Goal: Task Accomplishment & Management: Complete application form

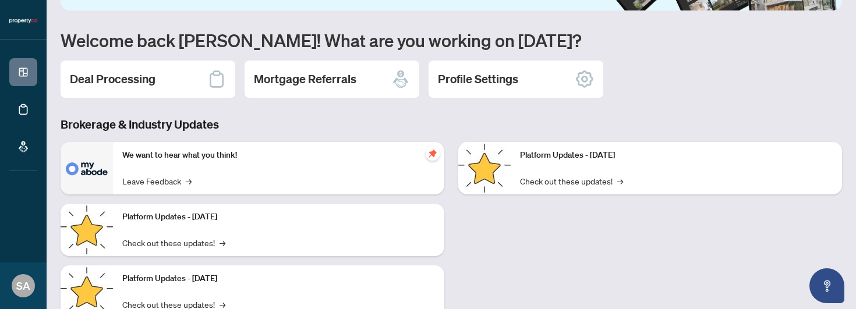
scroll to position [92, 0]
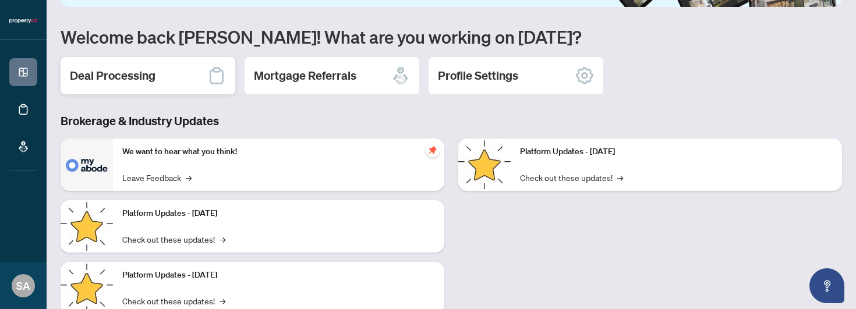
click at [140, 76] on h2 "Deal Processing" at bounding box center [113, 76] width 86 height 16
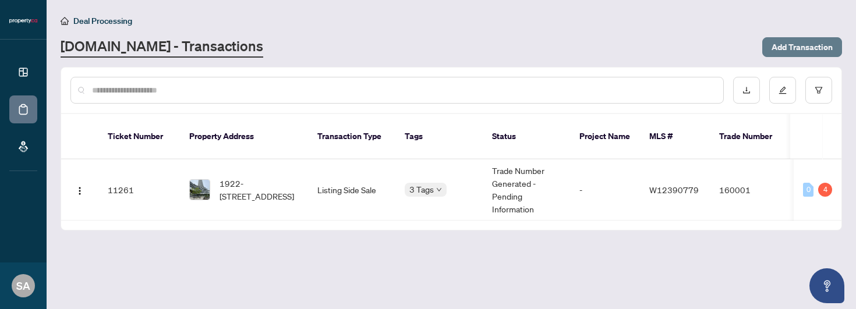
click at [803, 47] on span "Add Transaction" at bounding box center [802, 47] width 61 height 19
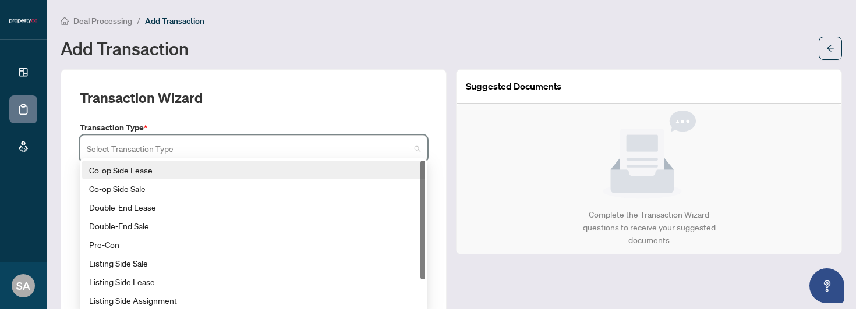
click at [312, 142] on input "search" at bounding box center [248, 150] width 323 height 26
click at [169, 172] on div "Co-op Side Lease" at bounding box center [253, 170] width 329 height 13
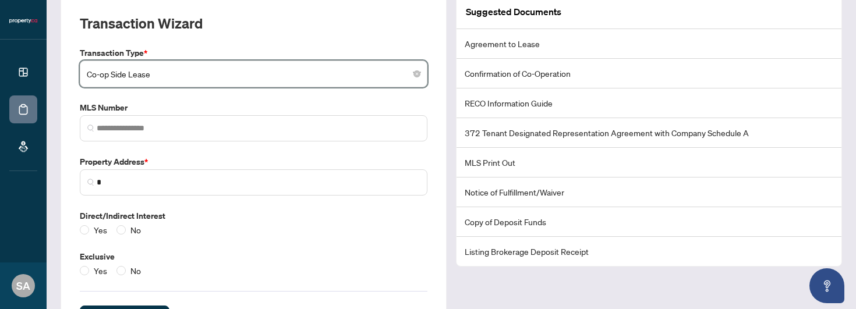
scroll to position [12, 0]
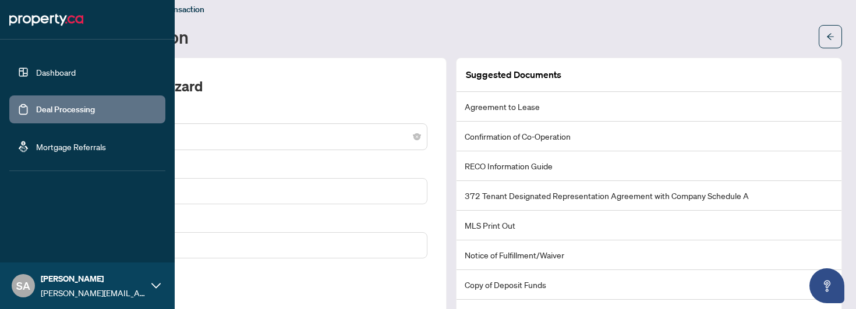
click at [56, 71] on link "Dashboard" at bounding box center [56, 72] width 40 height 10
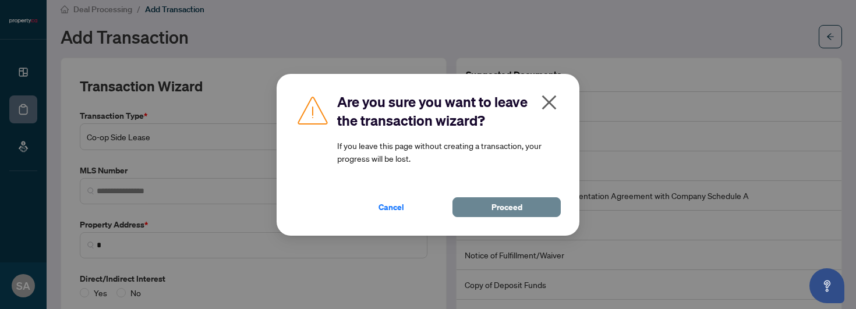
click at [520, 209] on span "Proceed" at bounding box center [507, 207] width 31 height 19
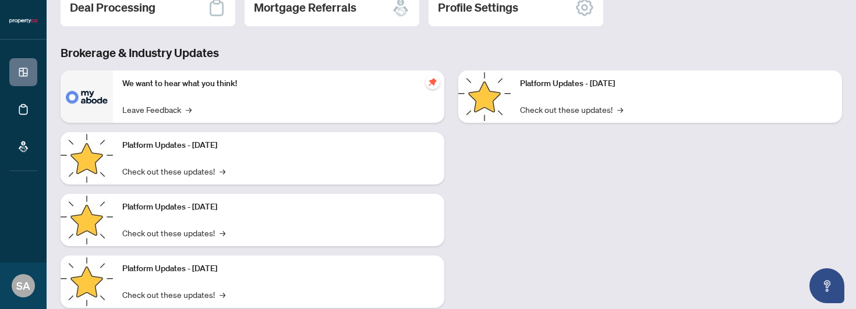
scroll to position [191, 0]
